Goal: Transaction & Acquisition: Book appointment/travel/reservation

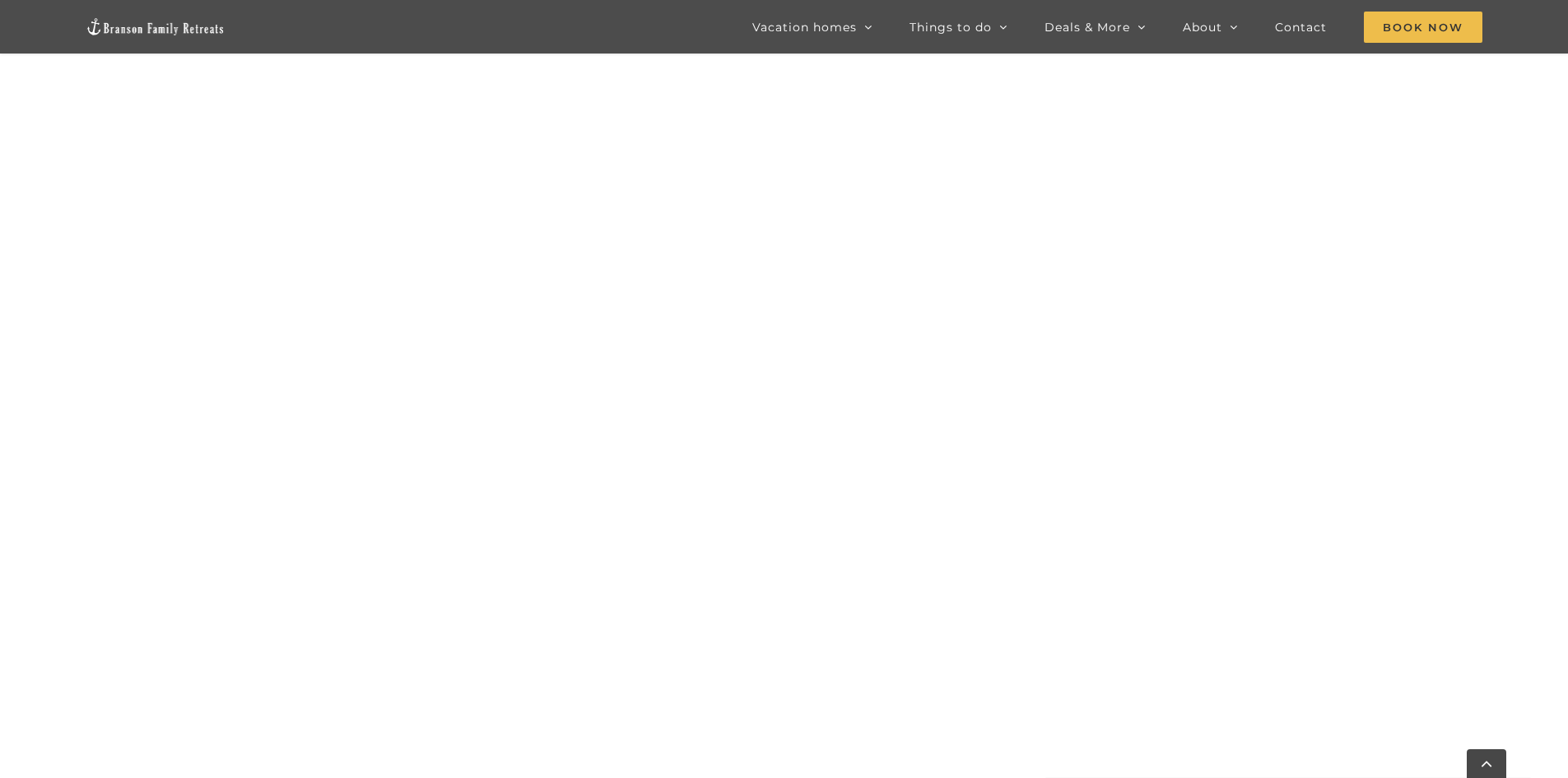
scroll to position [942, 0]
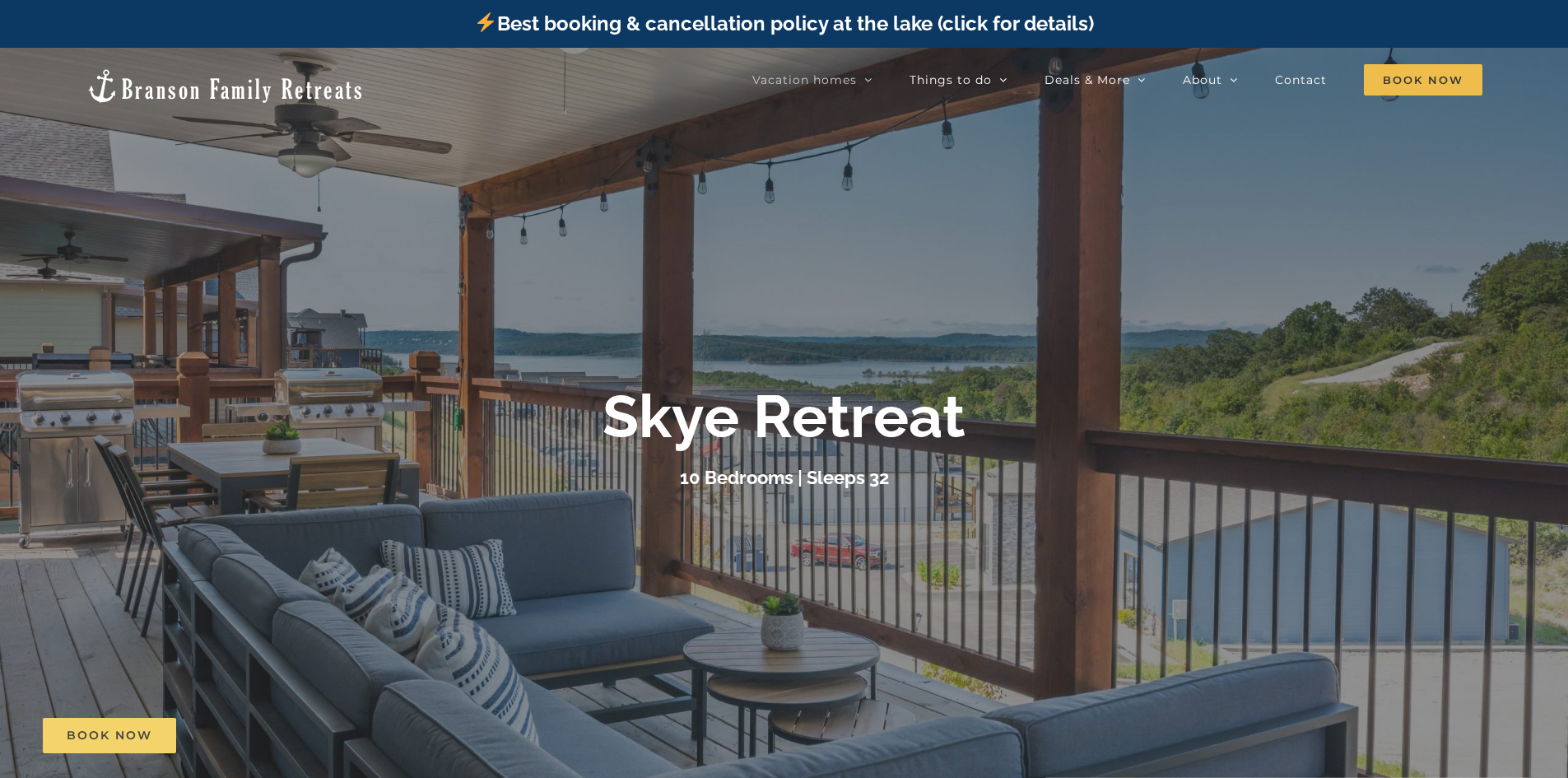
click at [135, 733] on span "Book Now" at bounding box center [109, 736] width 85 height 14
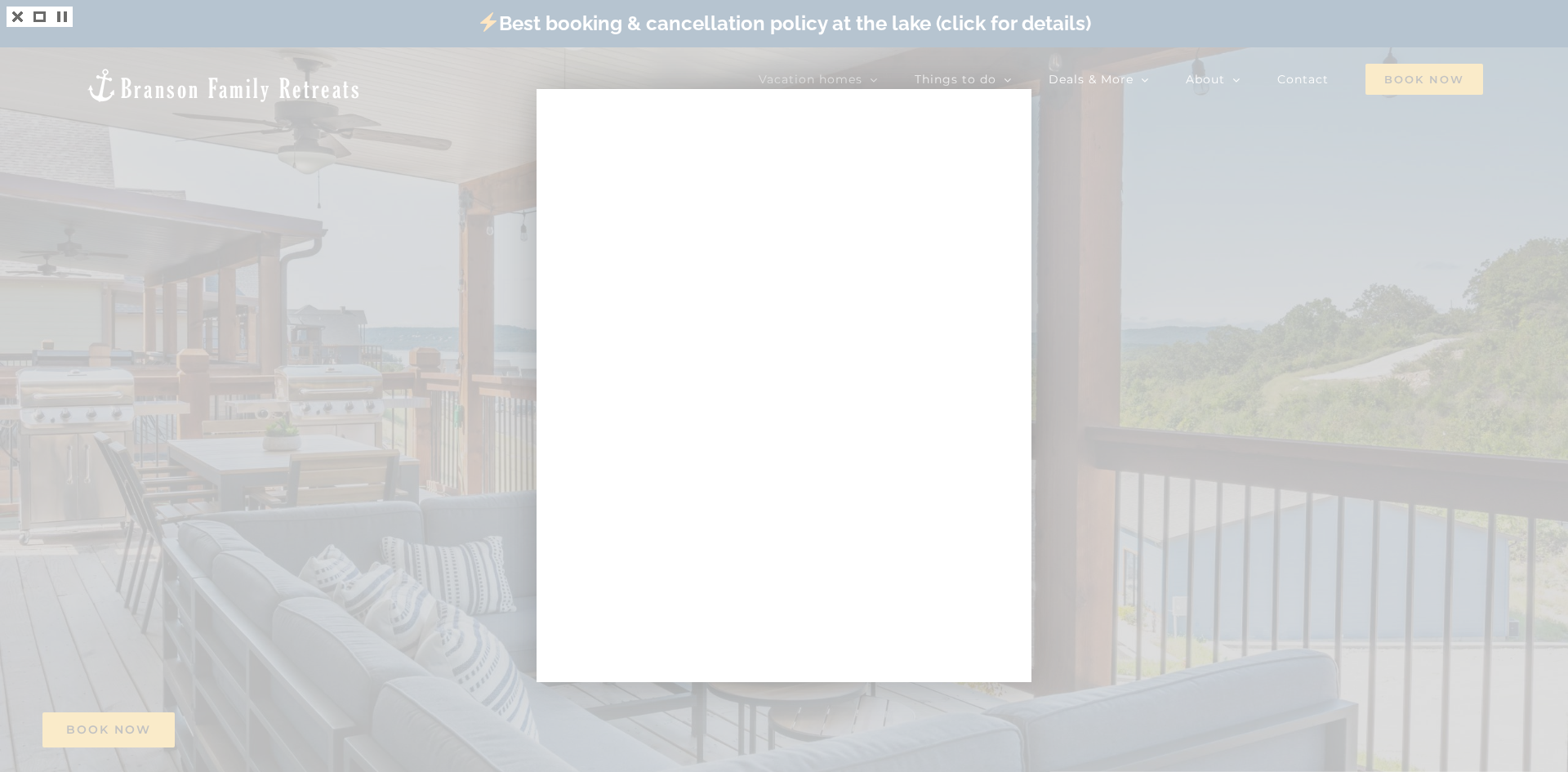
click at [1113, 175] on div at bounding box center [784, 386] width 1568 height 772
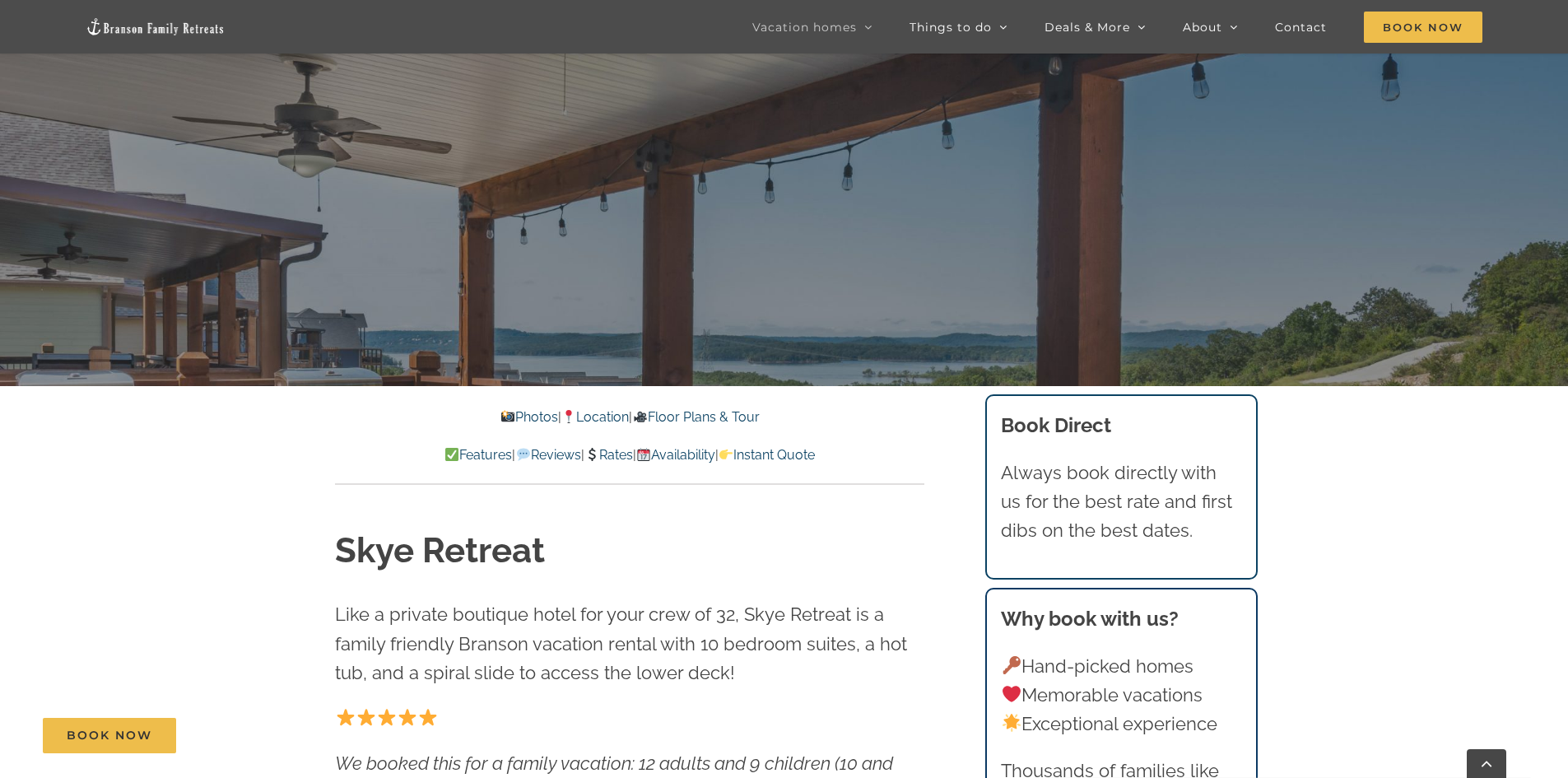
scroll to position [412, 0]
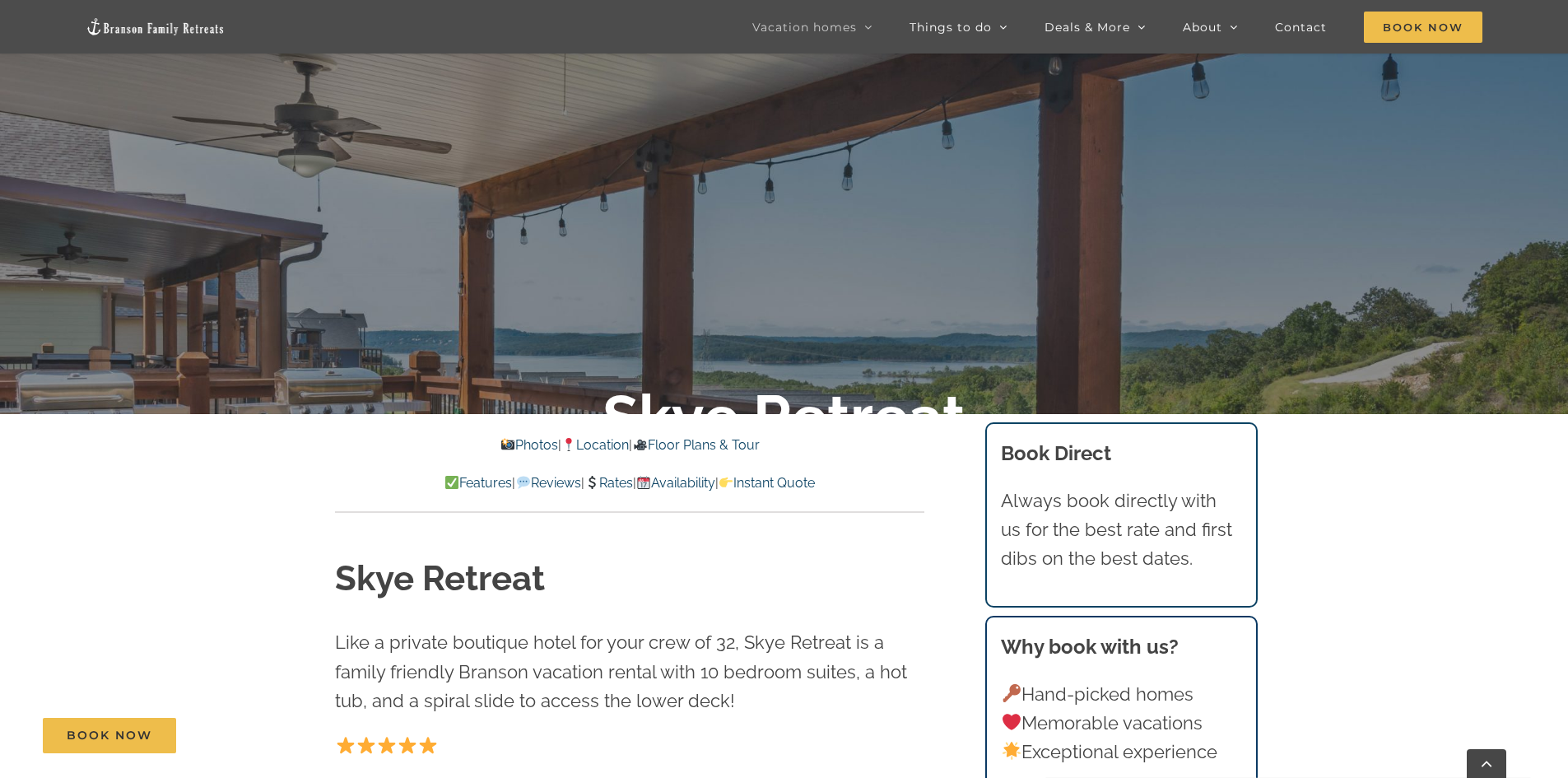
click at [696, 442] on link "Floor Plans & Tour" at bounding box center [695, 445] width 127 height 16
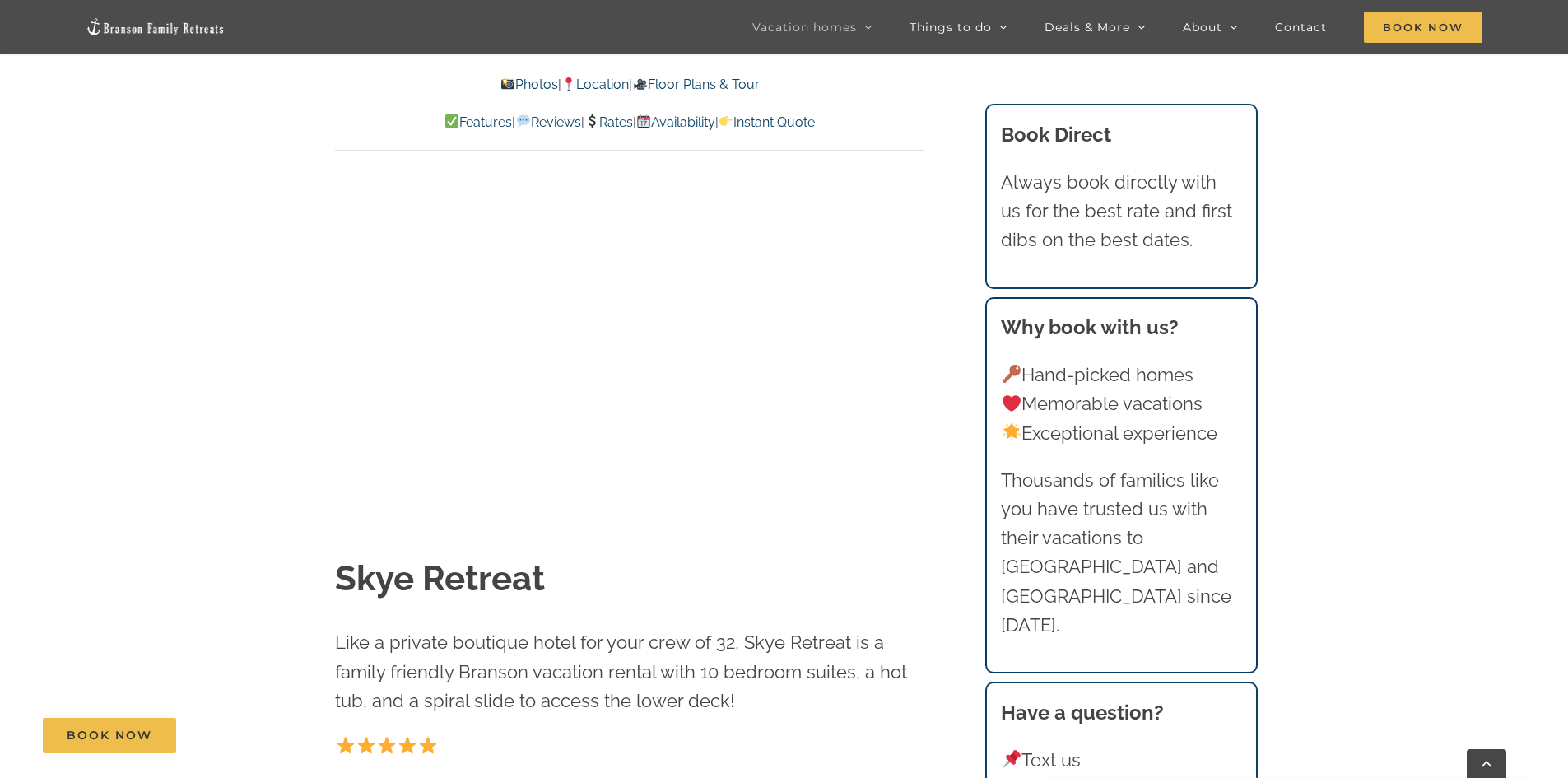
scroll to position [5832, 0]
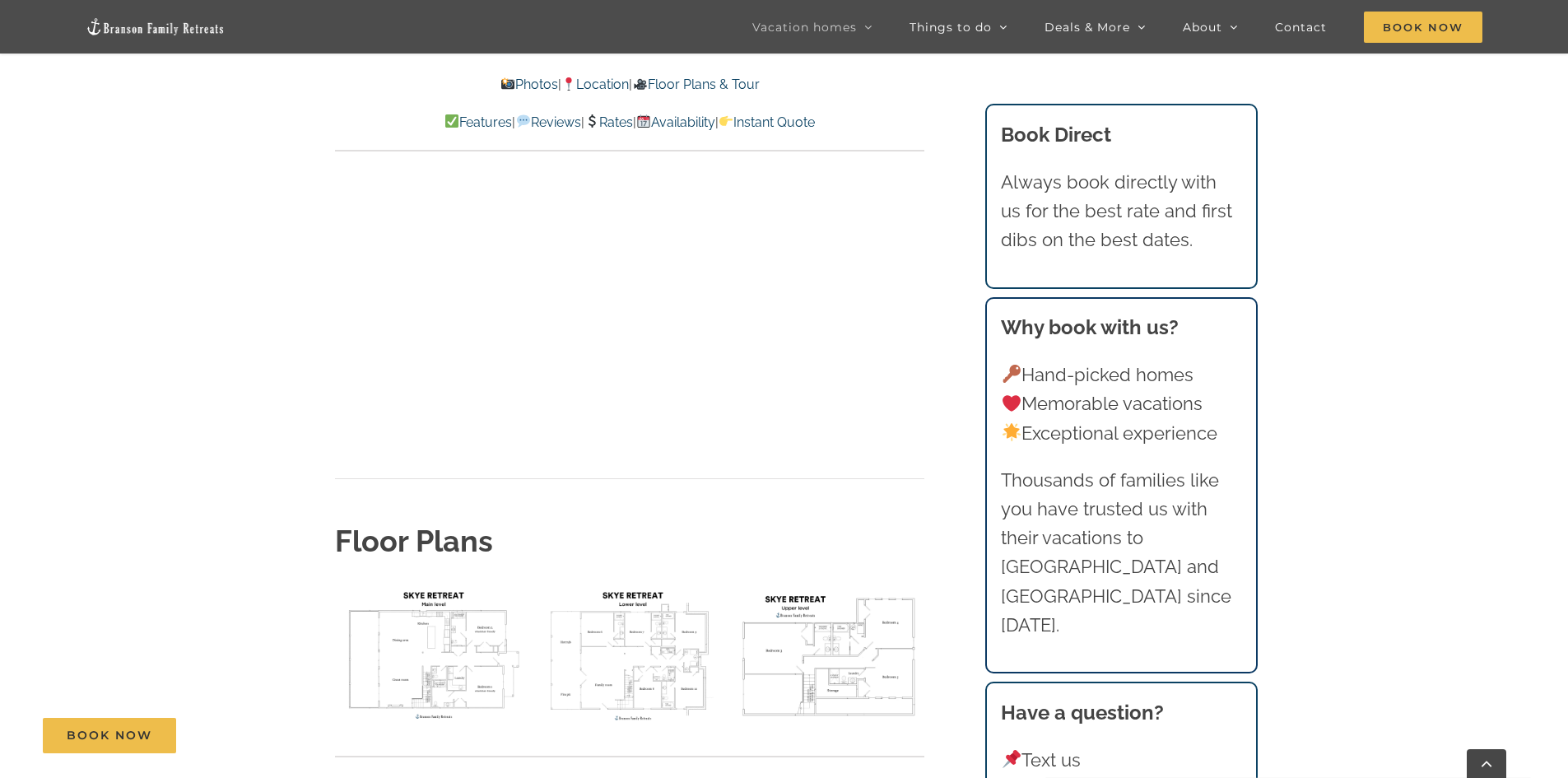
click at [607, 125] on link "Rates" at bounding box center [608, 123] width 49 height 16
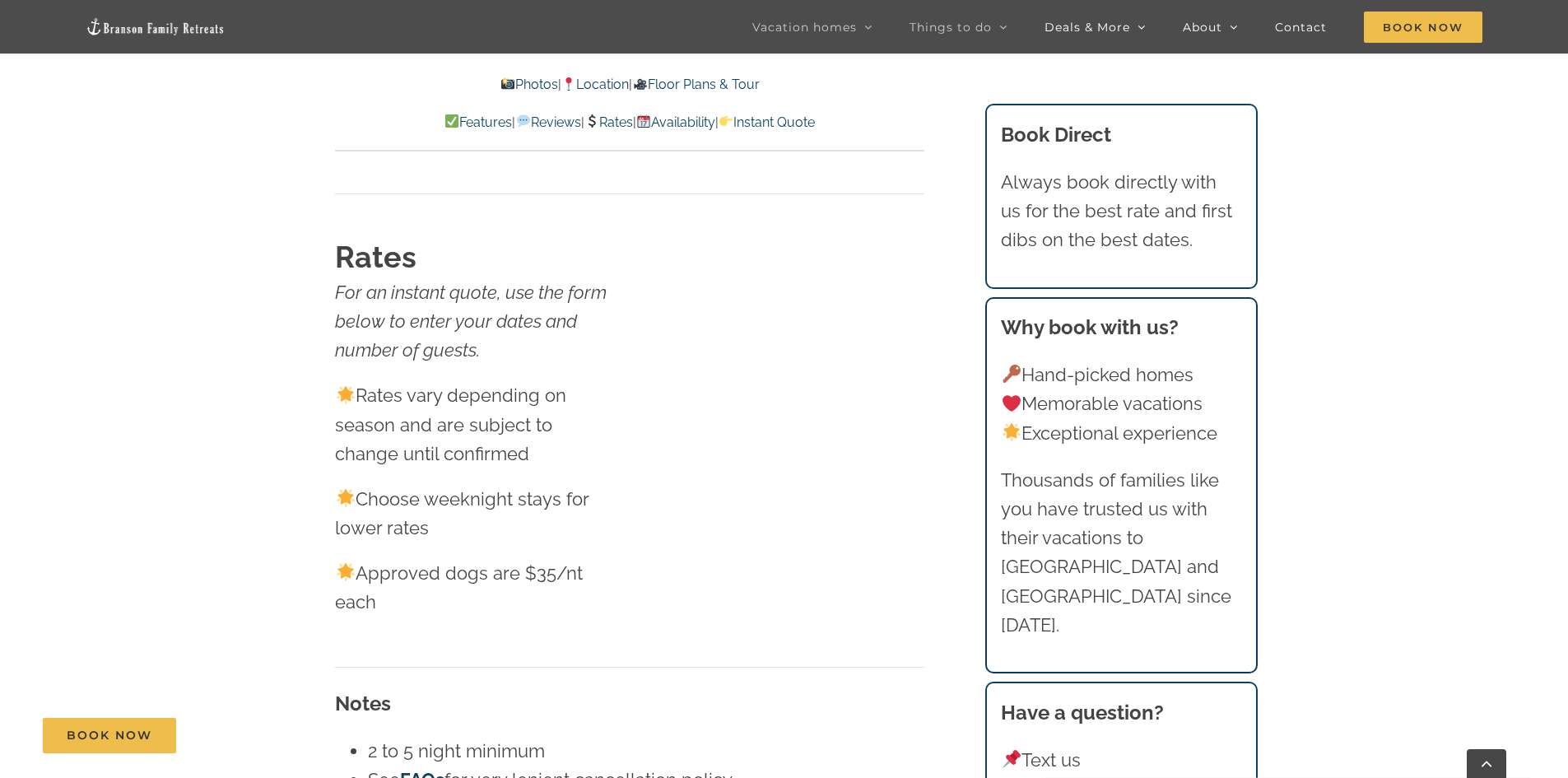
scroll to position [10310, 0]
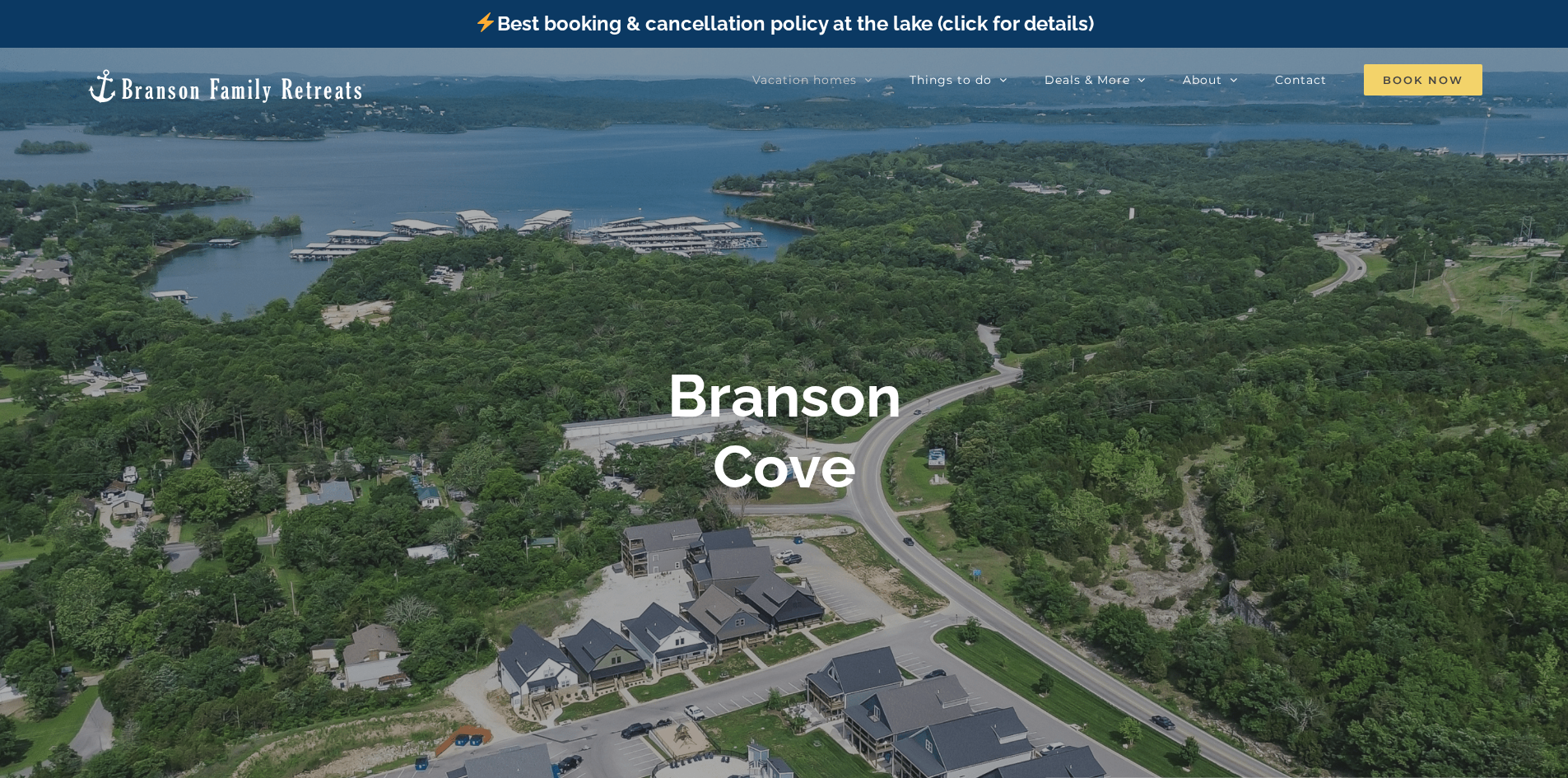
click at [1404, 77] on span "Book Now" at bounding box center [1422, 79] width 118 height 31
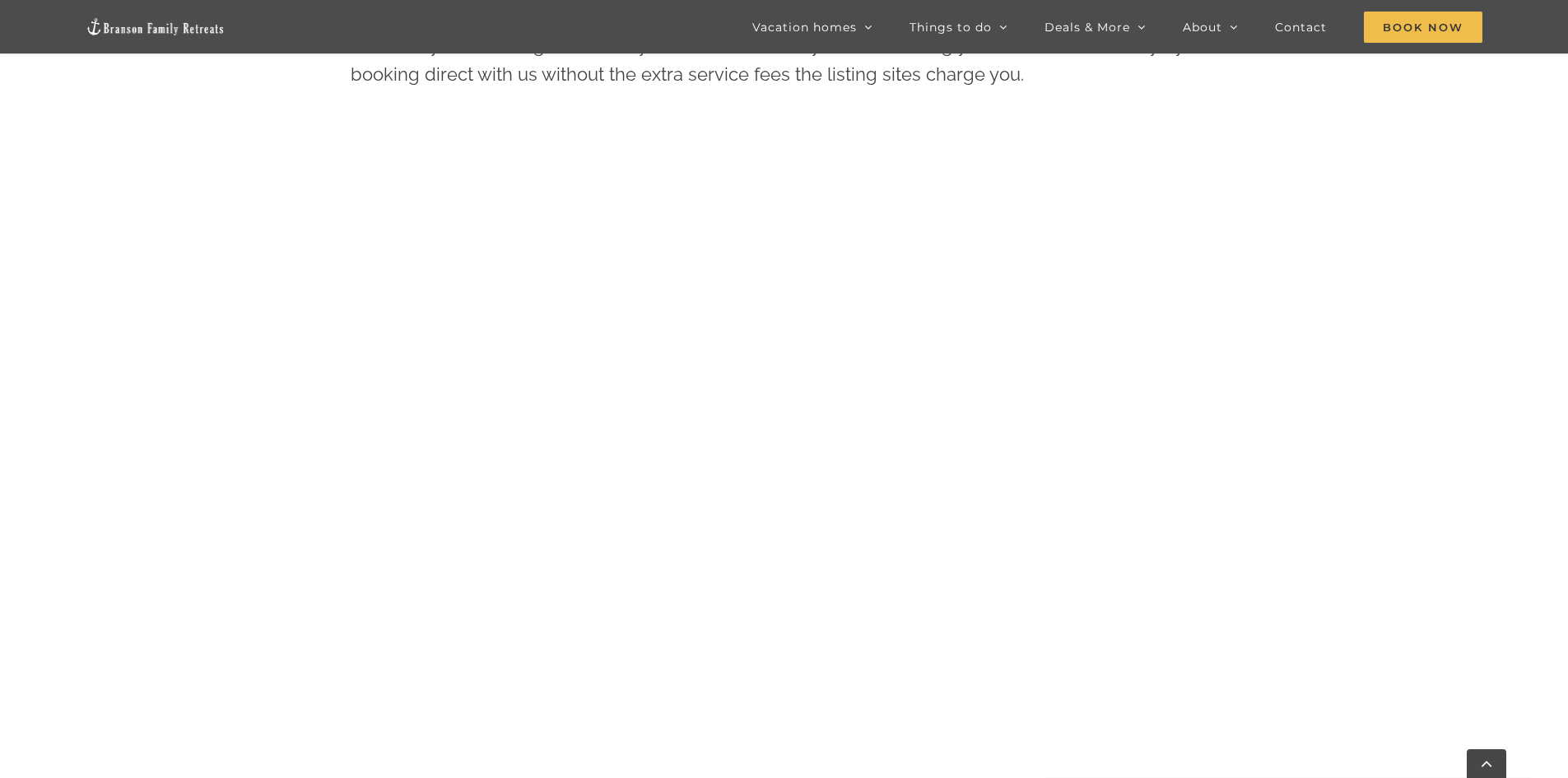
scroll to position [1190, 0]
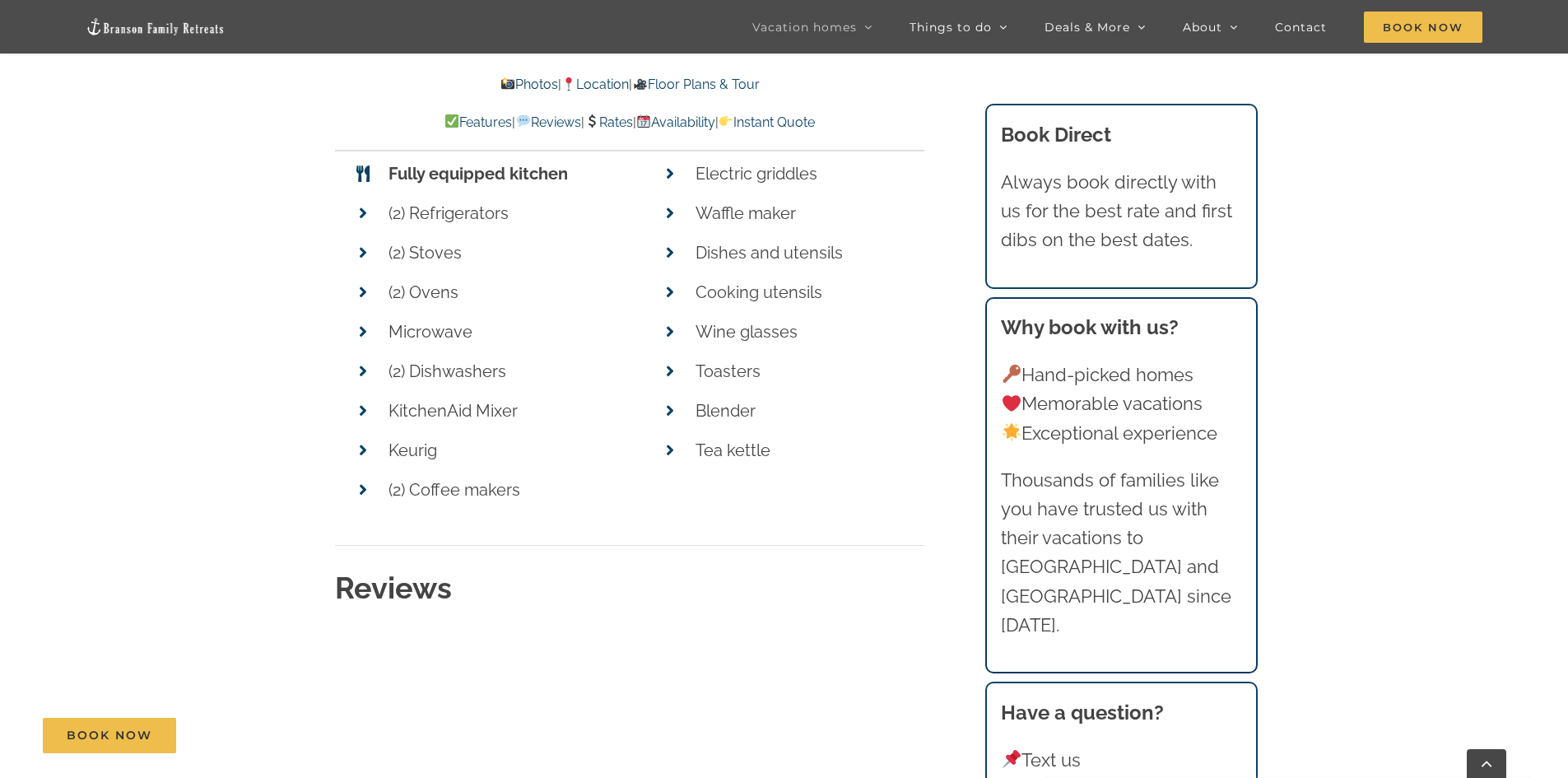
scroll to position [8645, 0]
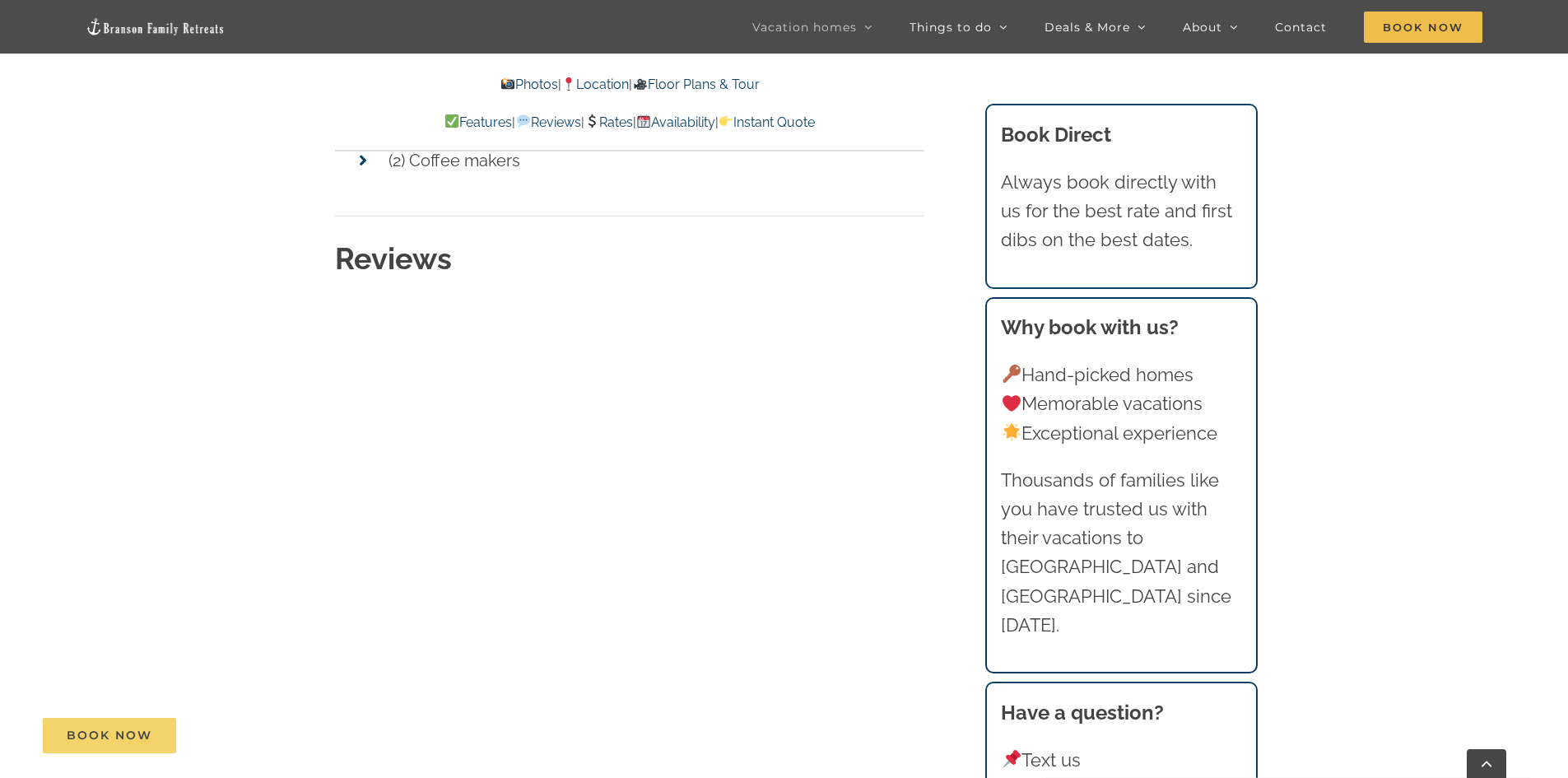
click at [124, 731] on span "Book Now" at bounding box center [109, 736] width 85 height 14
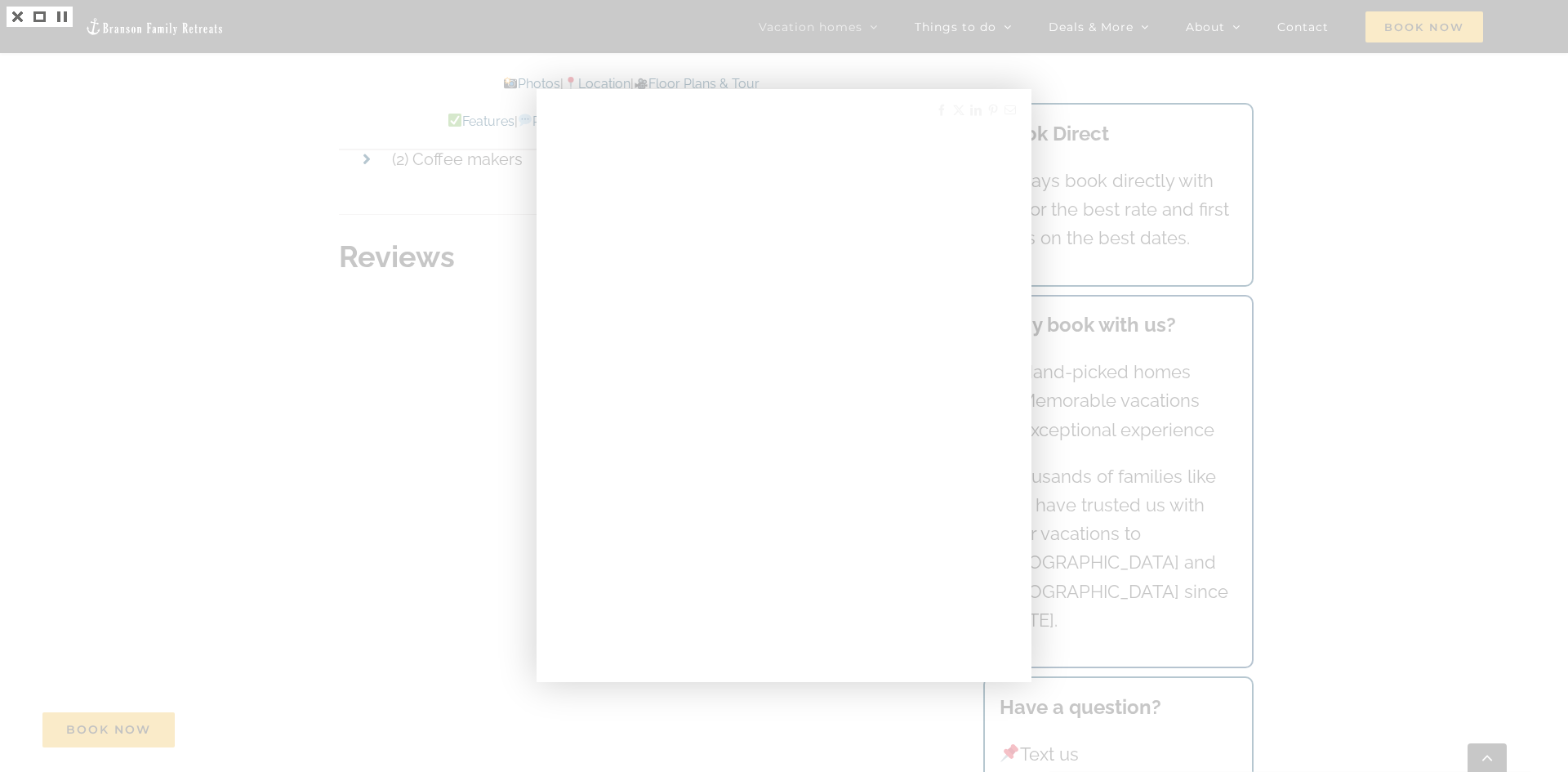
click at [1417, 271] on div at bounding box center [784, 386] width 1568 height 772
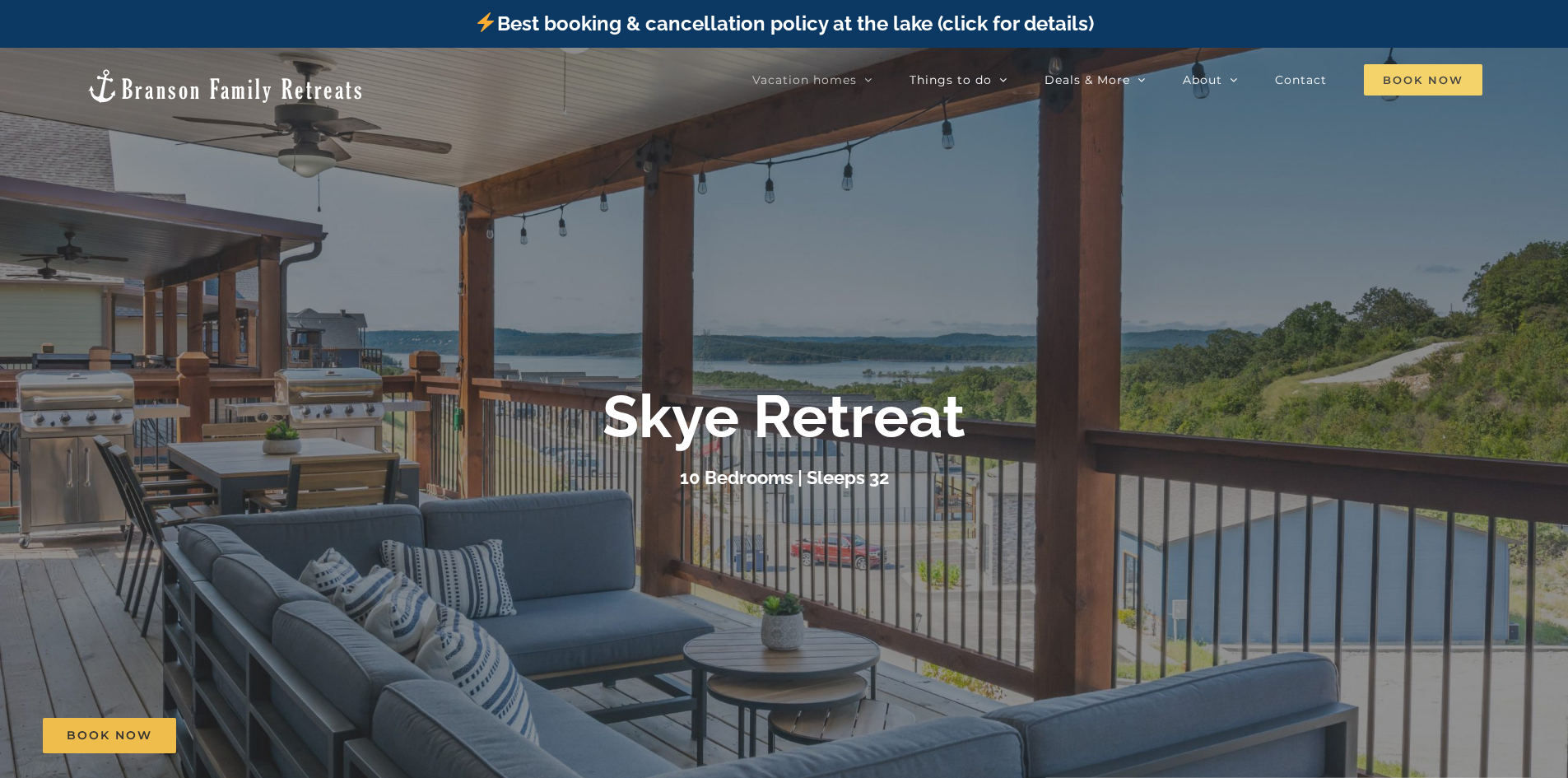
click at [1432, 81] on span "Book Now" at bounding box center [1422, 79] width 118 height 31
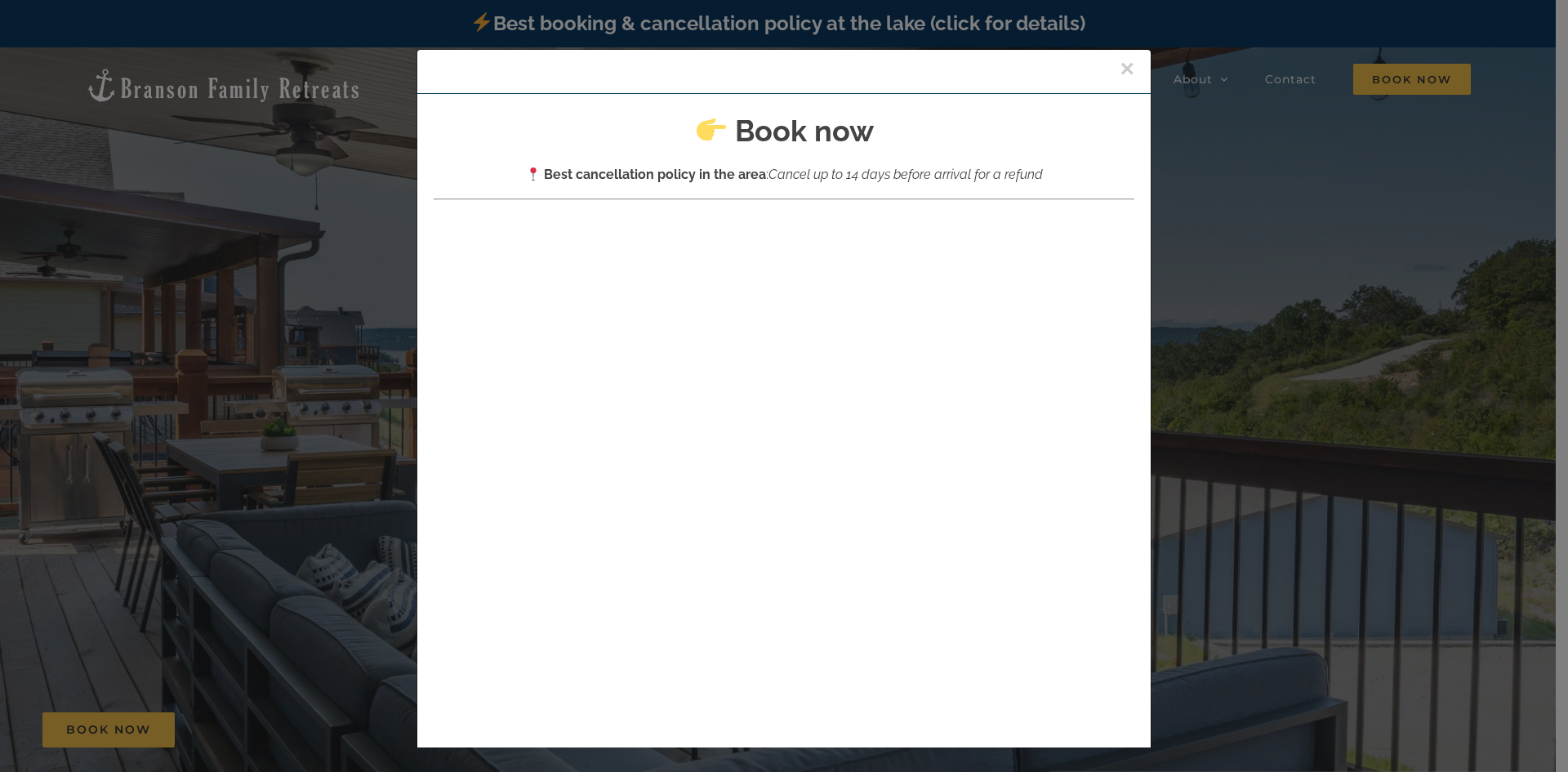
click at [1120, 64] on button "×" at bounding box center [1127, 69] width 15 height 25
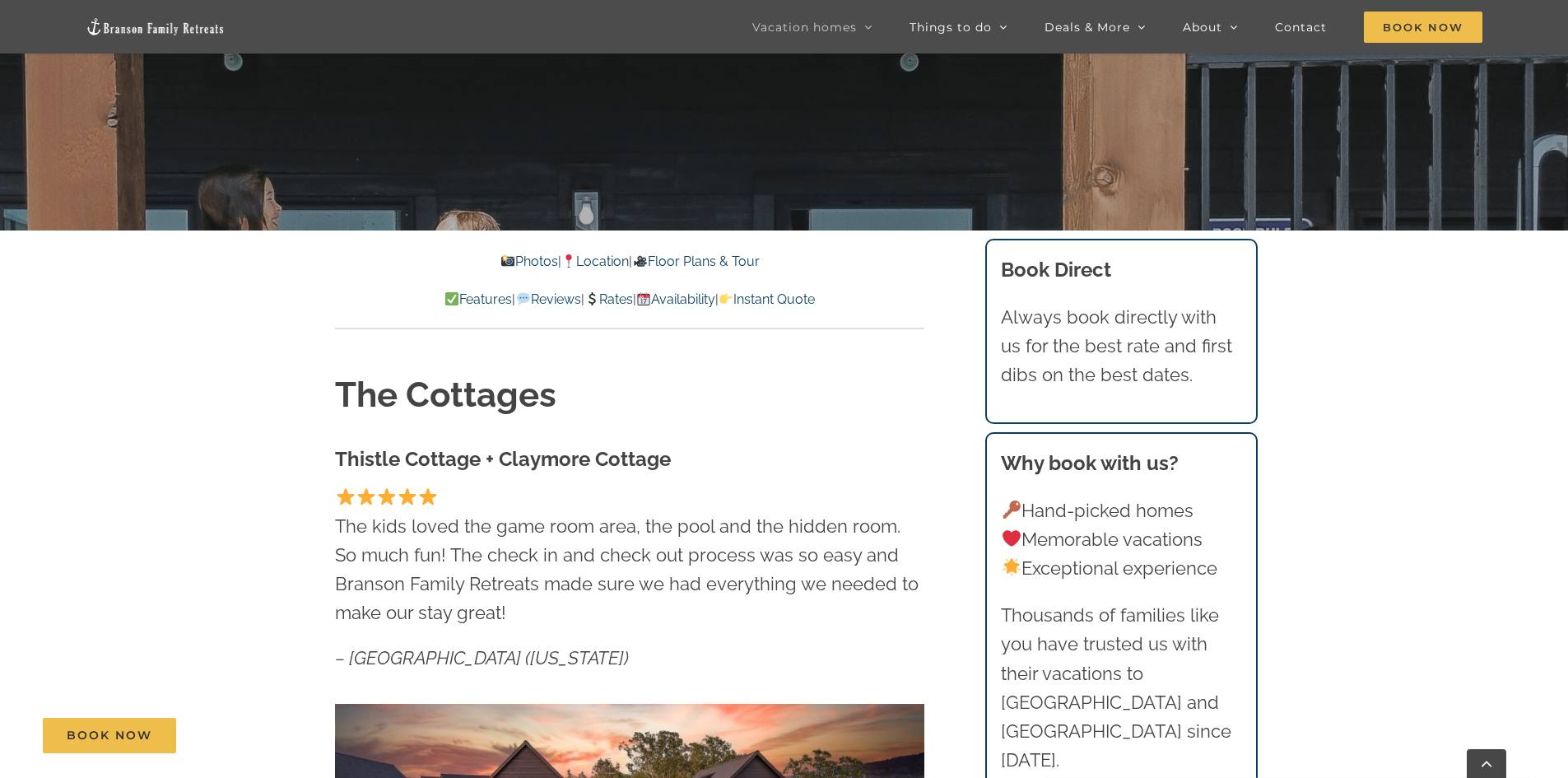
scroll to position [576, 0]
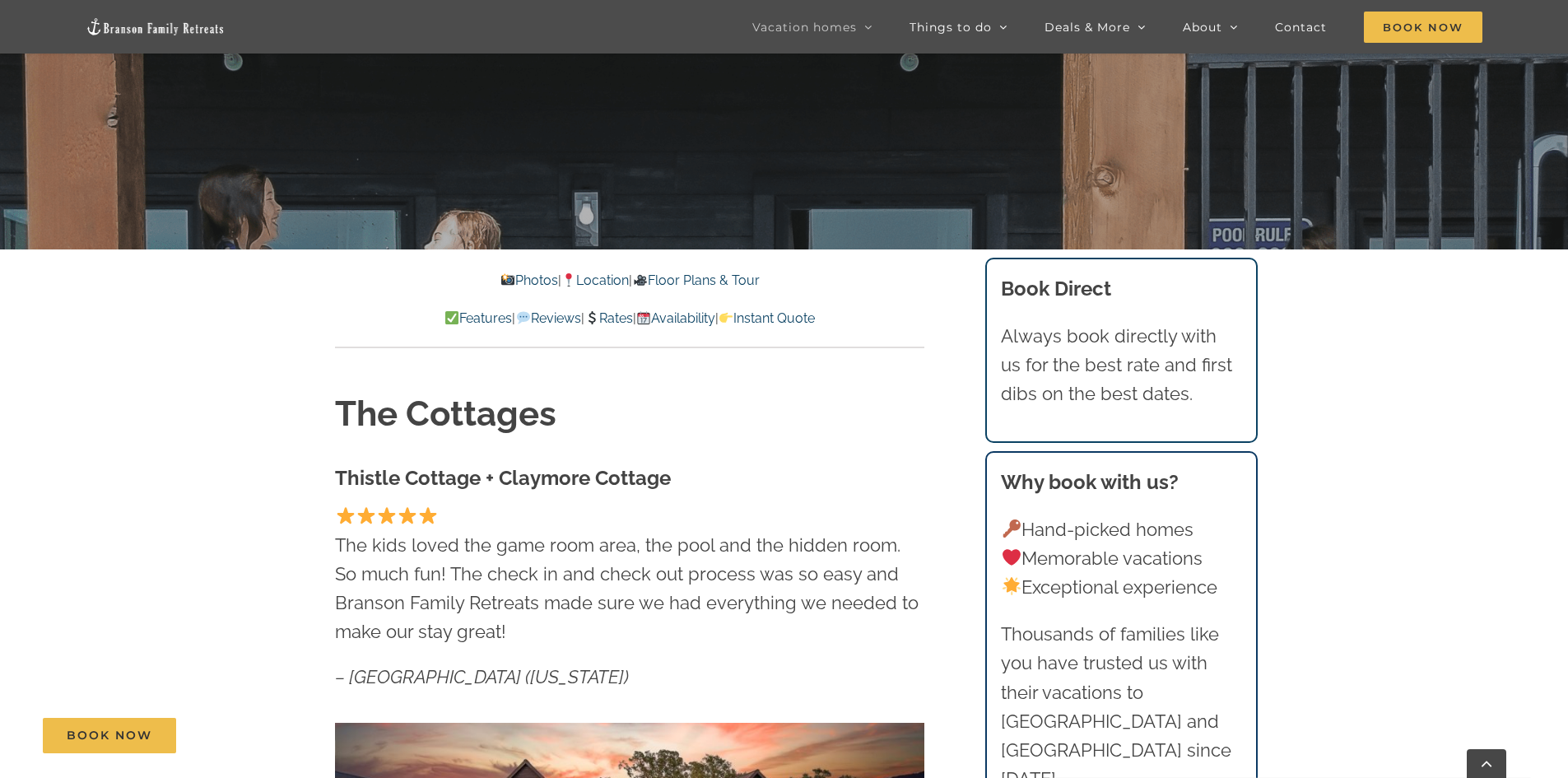
click at [606, 312] on link "Rates" at bounding box center [608, 318] width 49 height 16
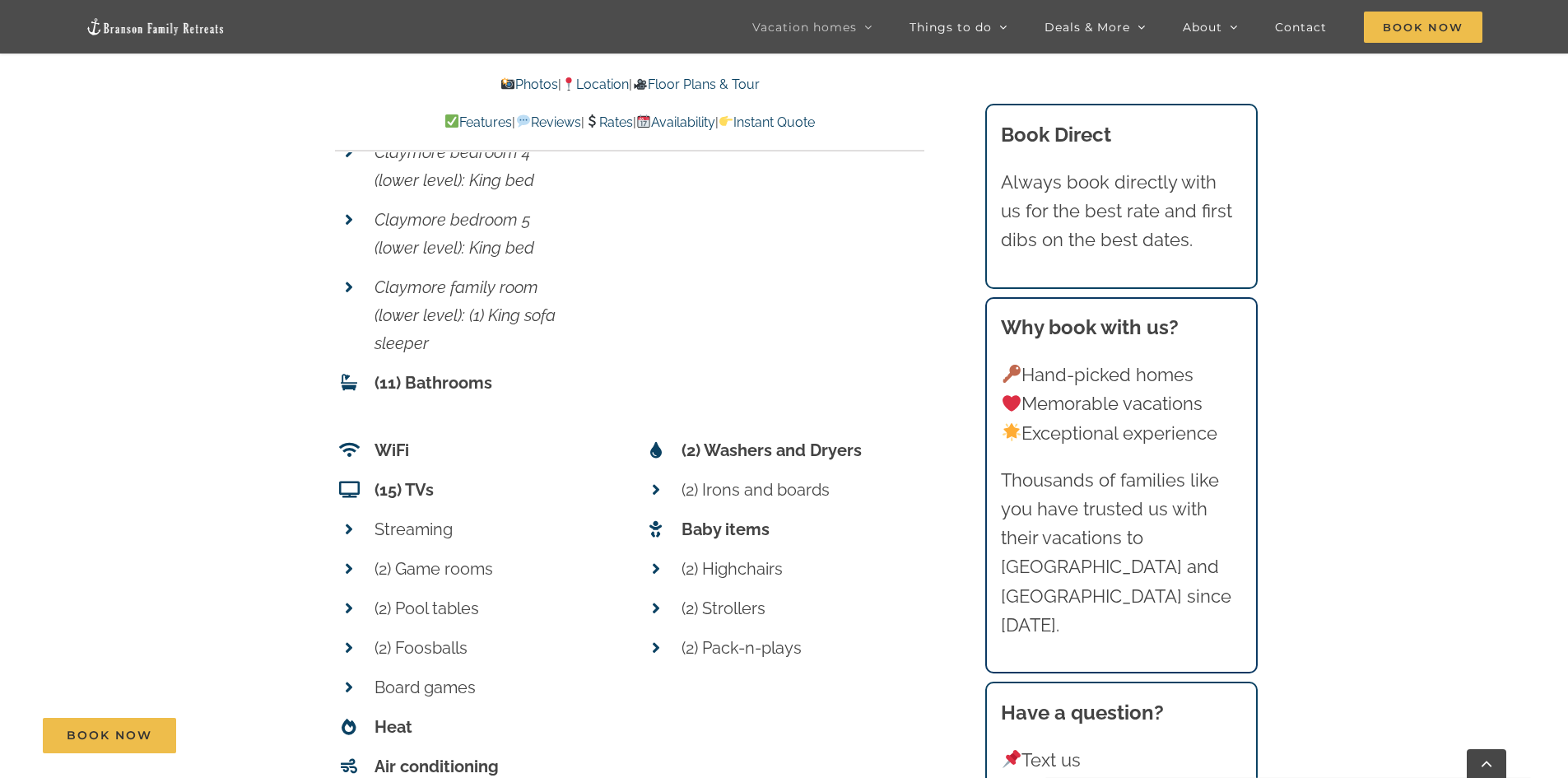
scroll to position [12301, 0]
